Goal: Task Accomplishment & Management: Complete application form

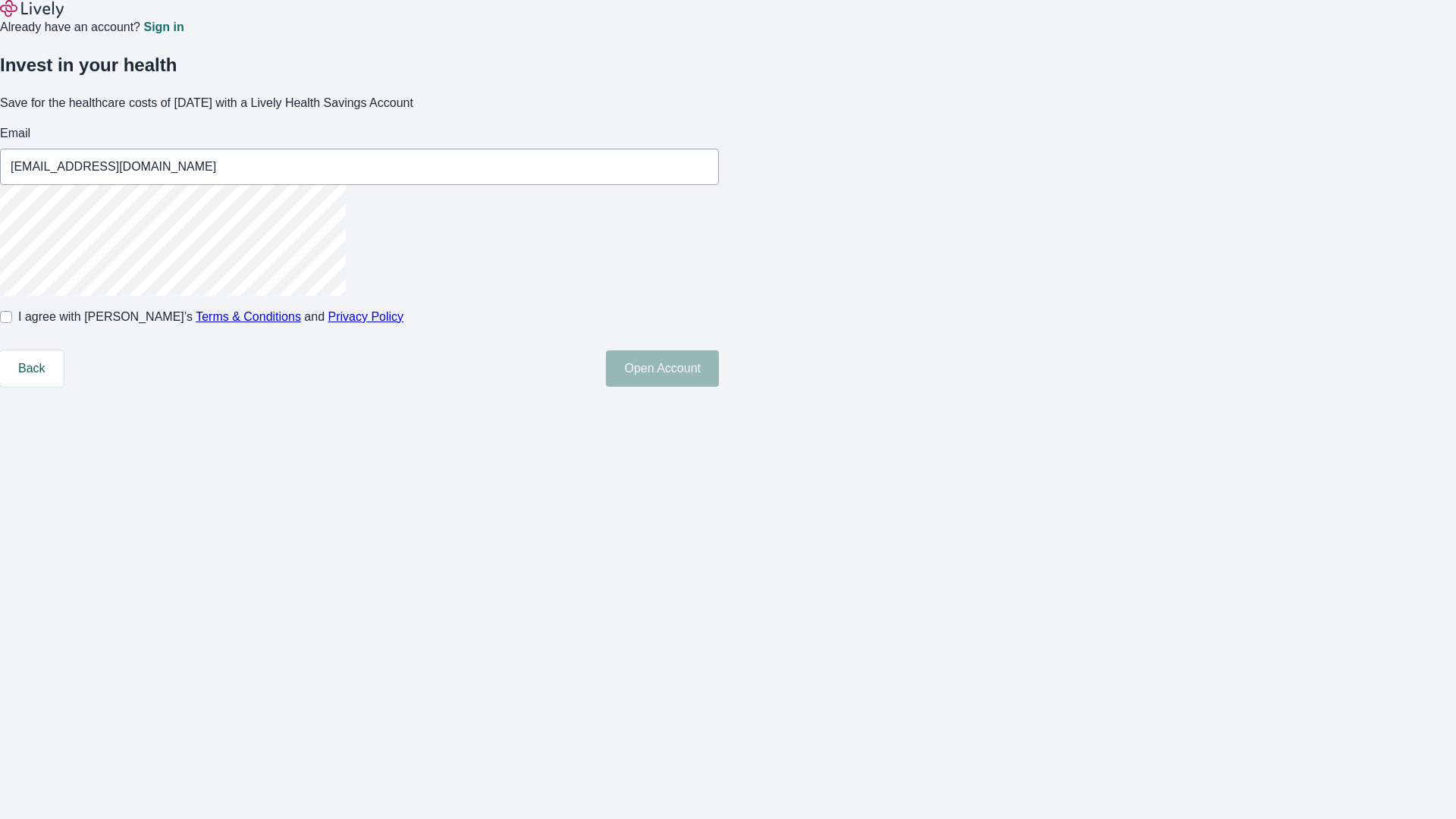
click at [12, 323] on input "I agree with Lively’s Terms & Conditions and Privacy Policy" at bounding box center [6, 317] width 12 height 12
checkbox input "true"
click at [719, 387] on button "Open Account" at bounding box center [662, 368] width 113 height 37
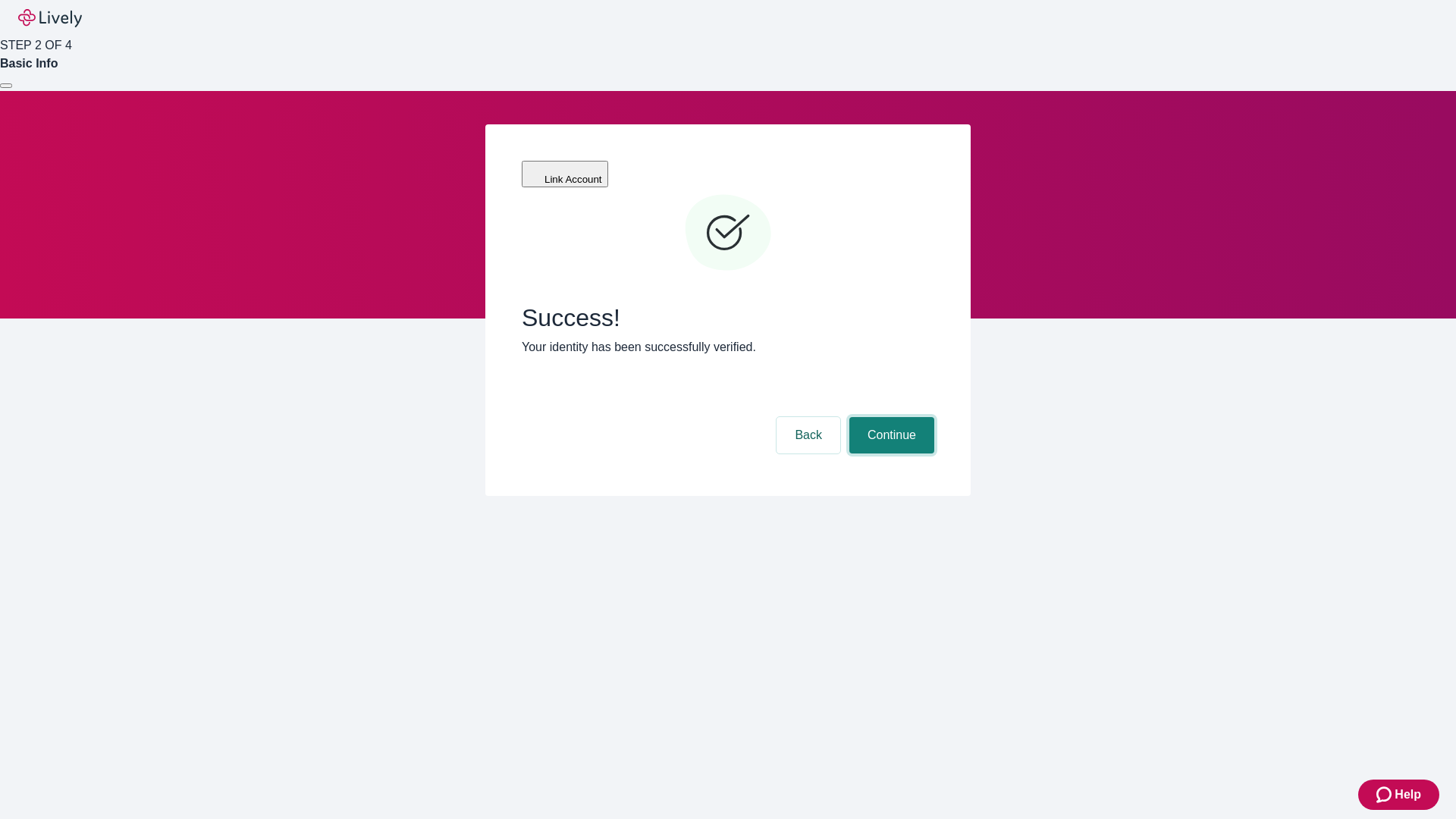
click at [890, 417] on button "Continue" at bounding box center [892, 435] width 85 height 37
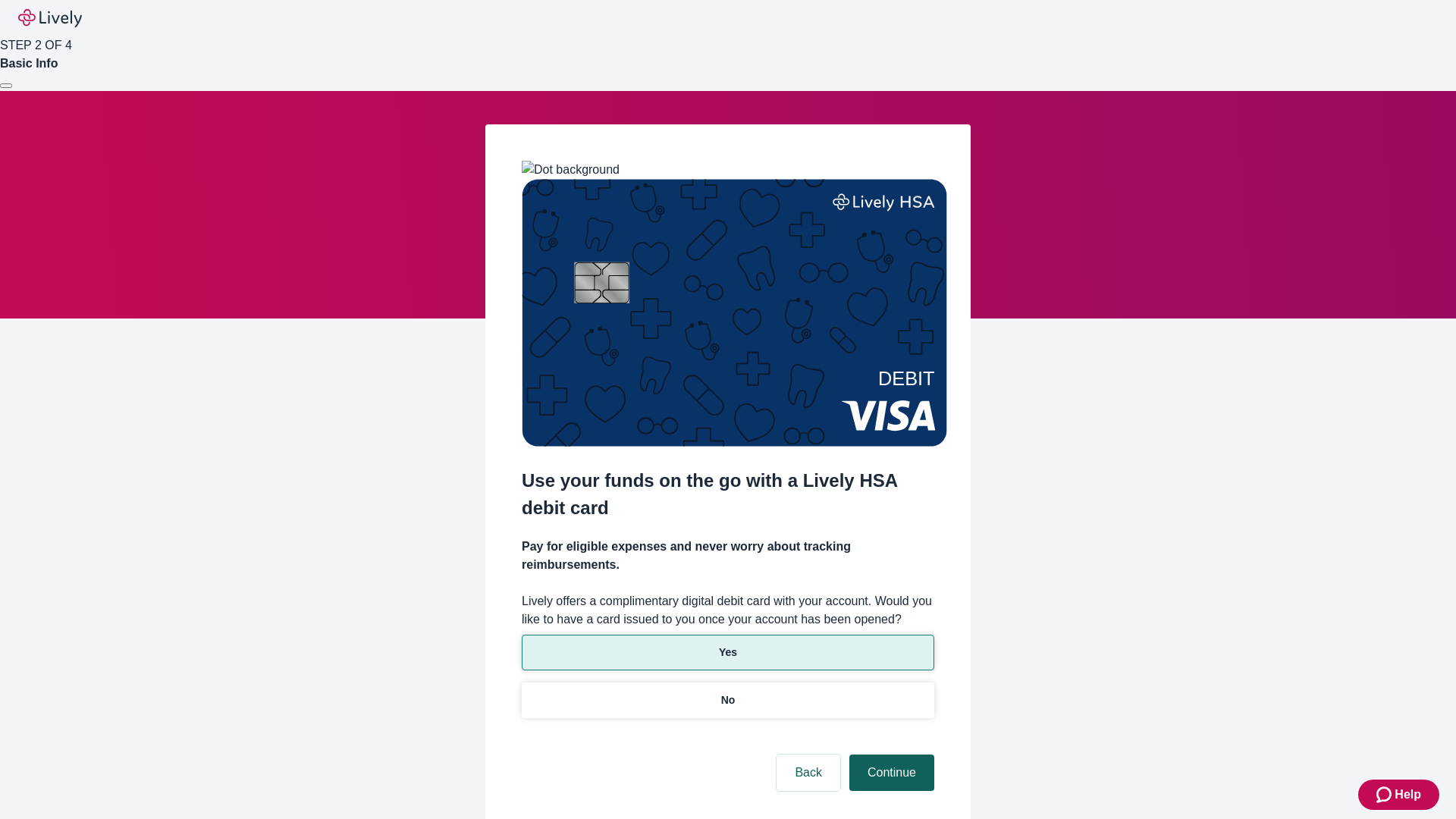
click at [728, 645] on p "Yes" at bounding box center [728, 652] width 18 height 16
click at [890, 754] on button "Continue" at bounding box center [892, 772] width 85 height 37
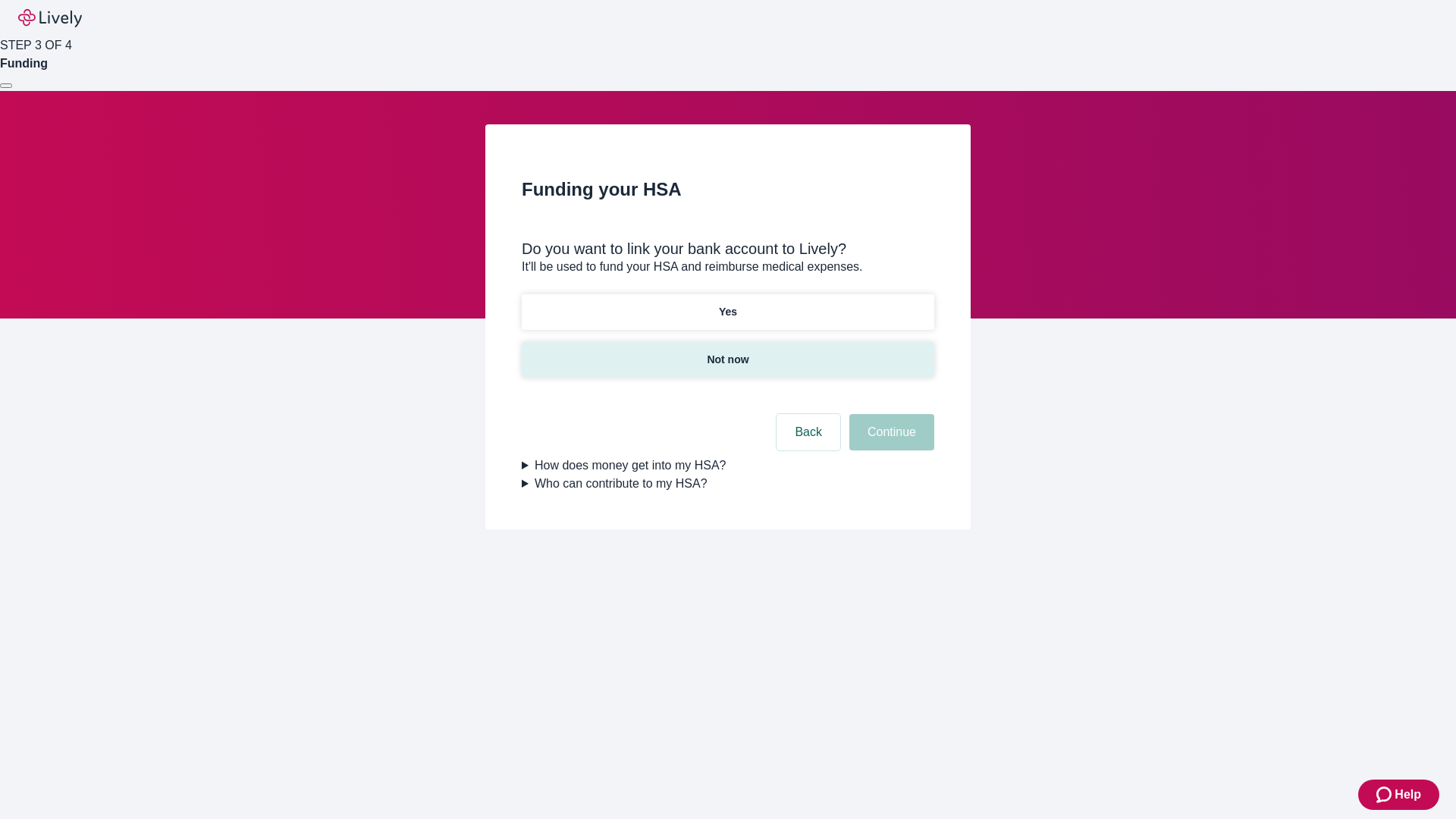
click at [728, 351] on p "Not now" at bounding box center [728, 359] width 41 height 16
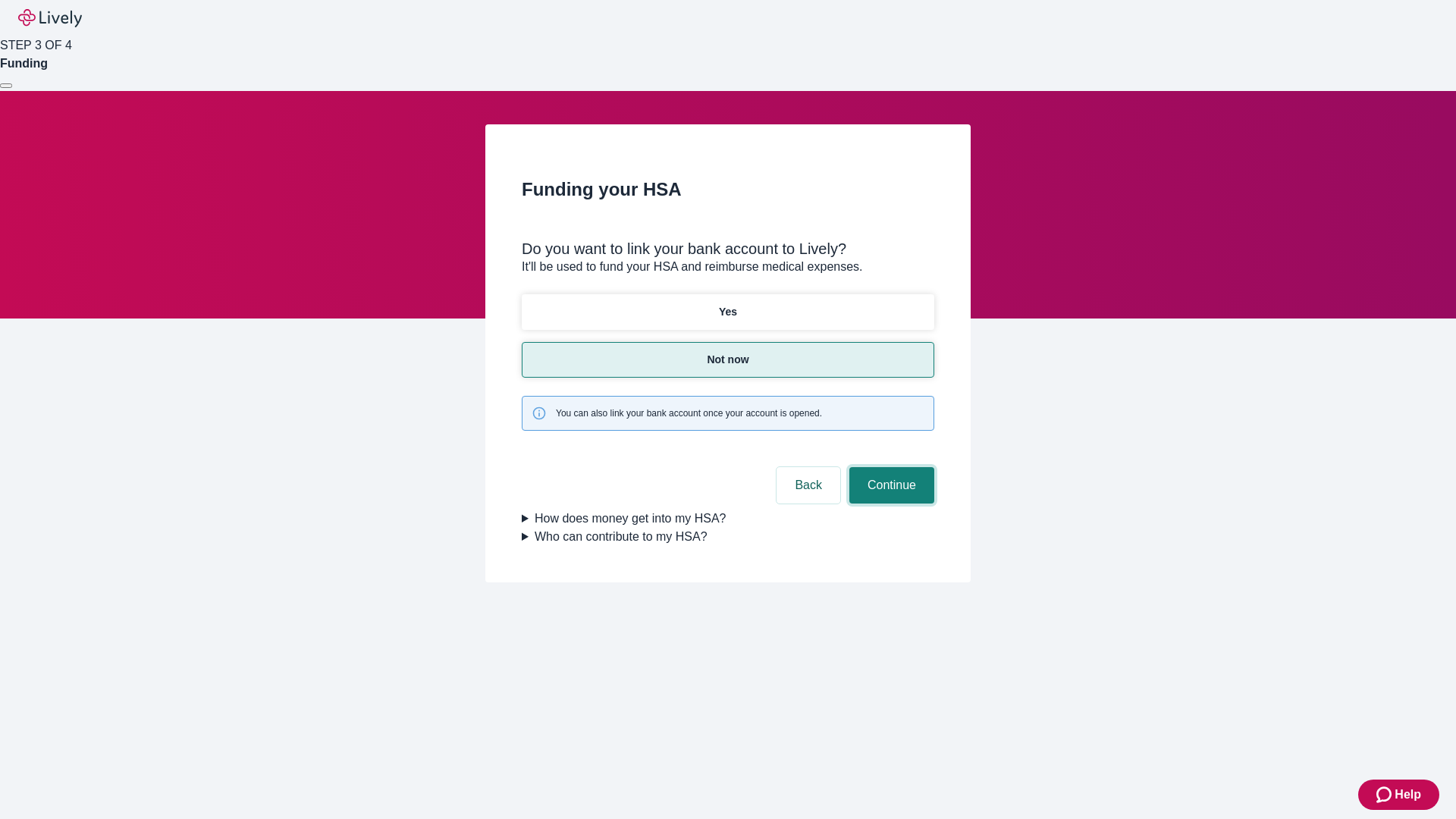
click at [890, 467] on button "Continue" at bounding box center [892, 484] width 85 height 37
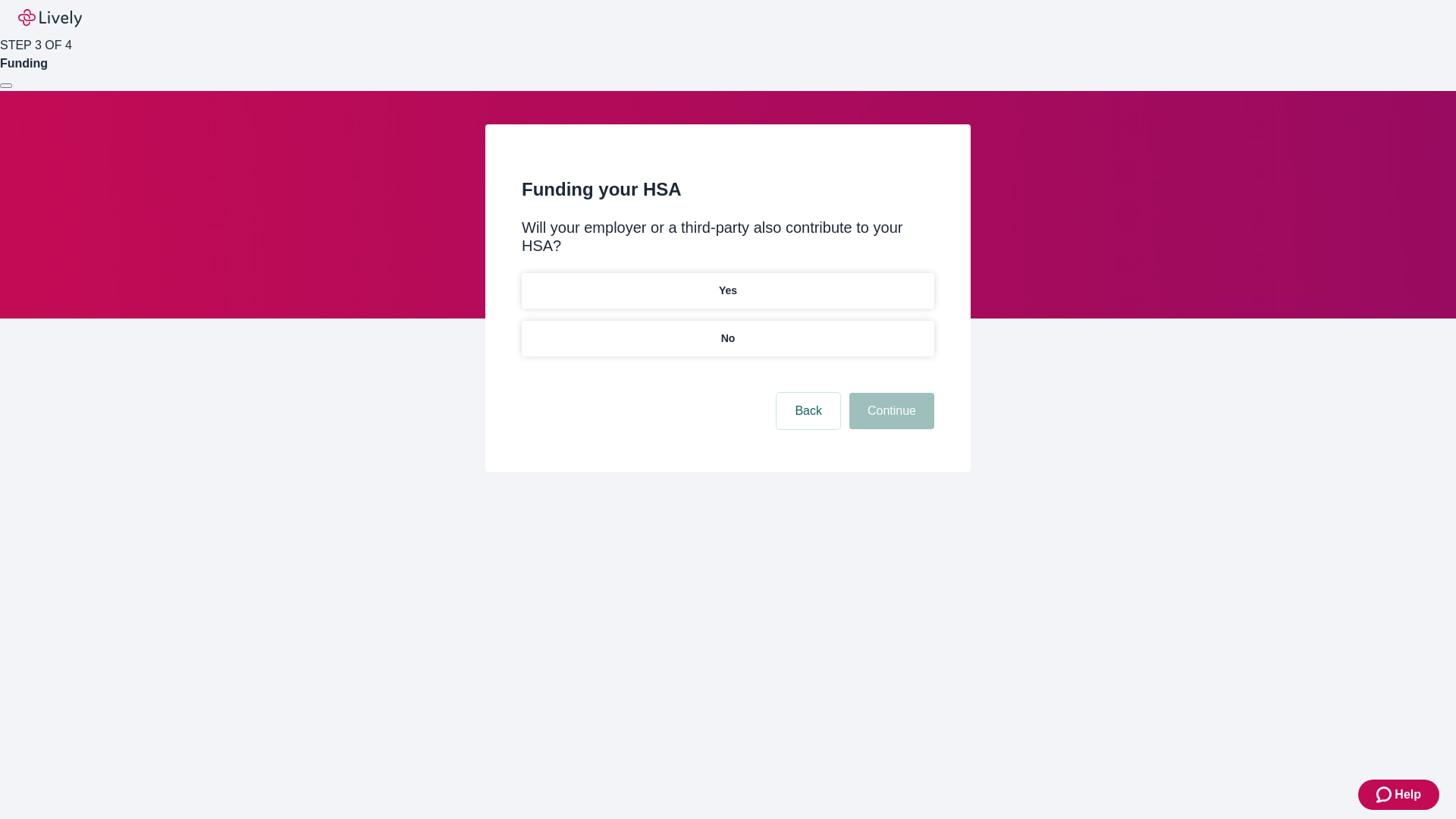
click at [728, 331] on p "No" at bounding box center [728, 338] width 14 height 16
click at [890, 393] on button "Continue" at bounding box center [892, 410] width 85 height 37
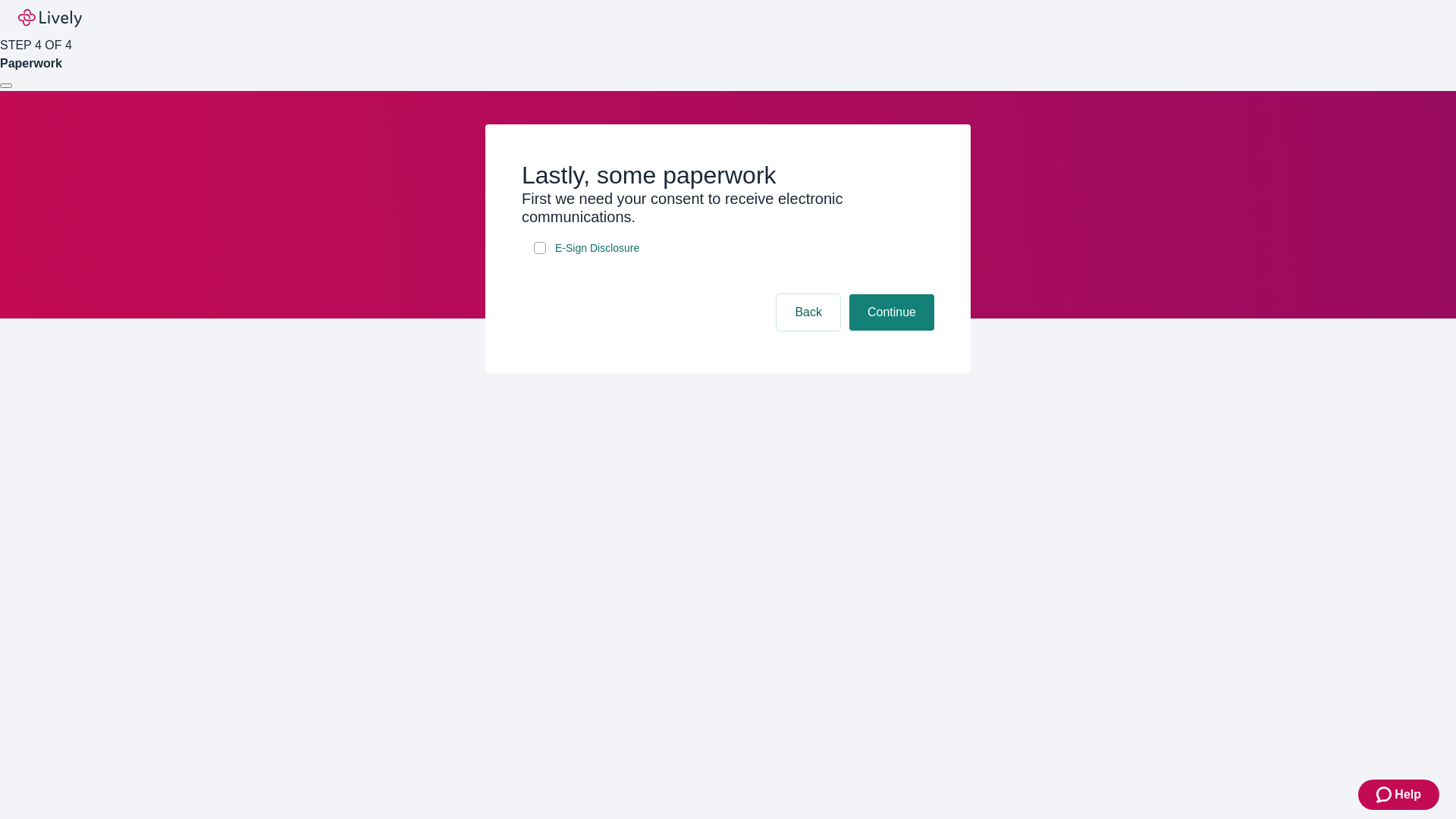
click at [540, 254] on input "E-Sign Disclosure" at bounding box center [540, 247] width 12 height 12
checkbox input "true"
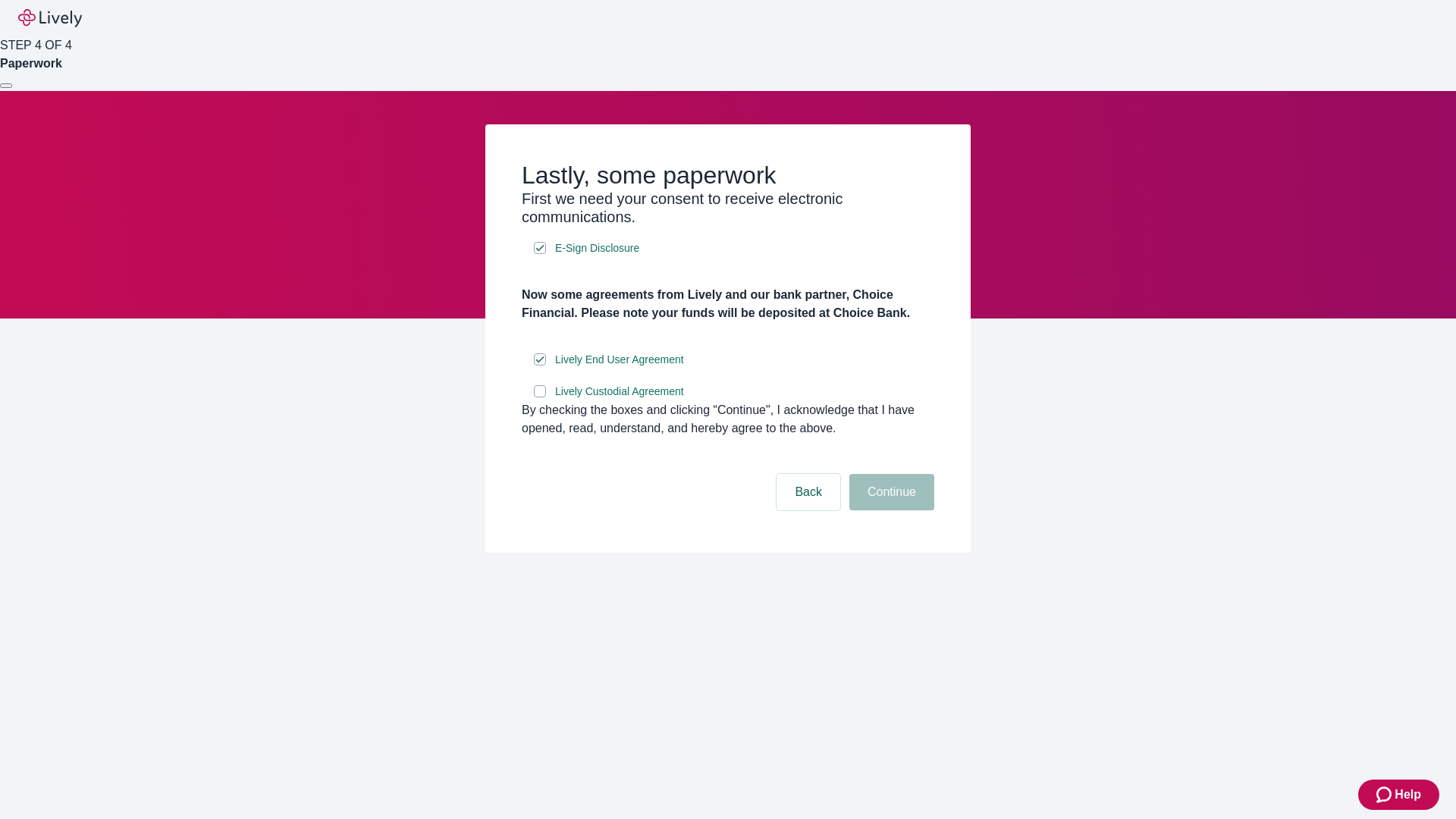
click at [540, 397] on input "Lively Custodial Agreement" at bounding box center [540, 391] width 12 height 12
checkbox input "true"
click at [890, 511] on button "Continue" at bounding box center [892, 492] width 85 height 37
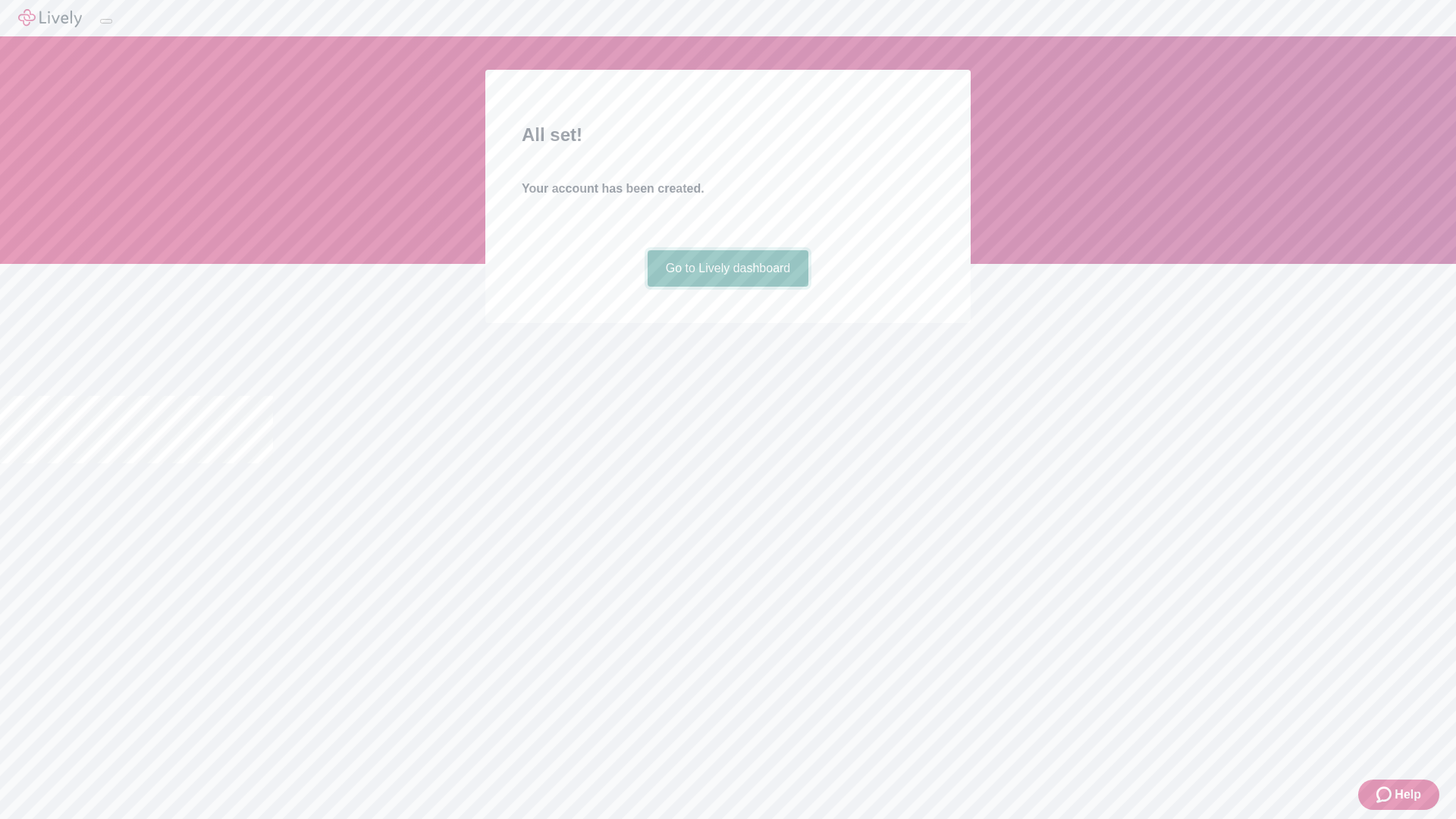
click at [728, 287] on link "Go to Lively dashboard" at bounding box center [728, 268] width 161 height 37
